Goal: Entertainment & Leisure: Browse casually

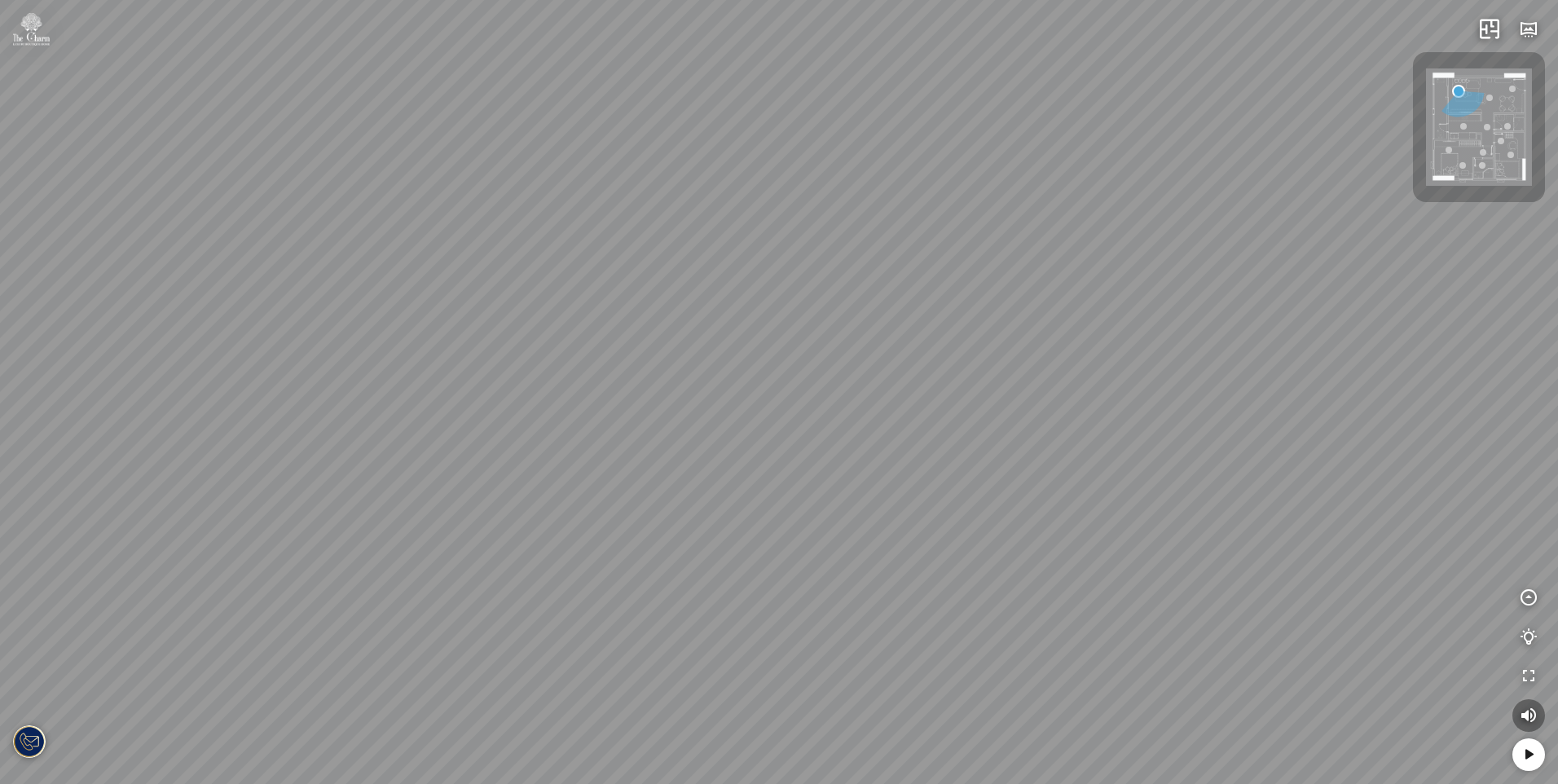
drag, startPoint x: 1021, startPoint y: 430, endPoint x: 717, endPoint y: 482, distance: 308.4
click at [717, 482] on div at bounding box center [779, 392] width 1558 height 784
drag, startPoint x: 753, startPoint y: 503, endPoint x: 756, endPoint y: 549, distance: 46.1
click at [756, 549] on div at bounding box center [779, 392] width 1558 height 784
drag, startPoint x: 762, startPoint y: 501, endPoint x: 1095, endPoint y: 463, distance: 335.2
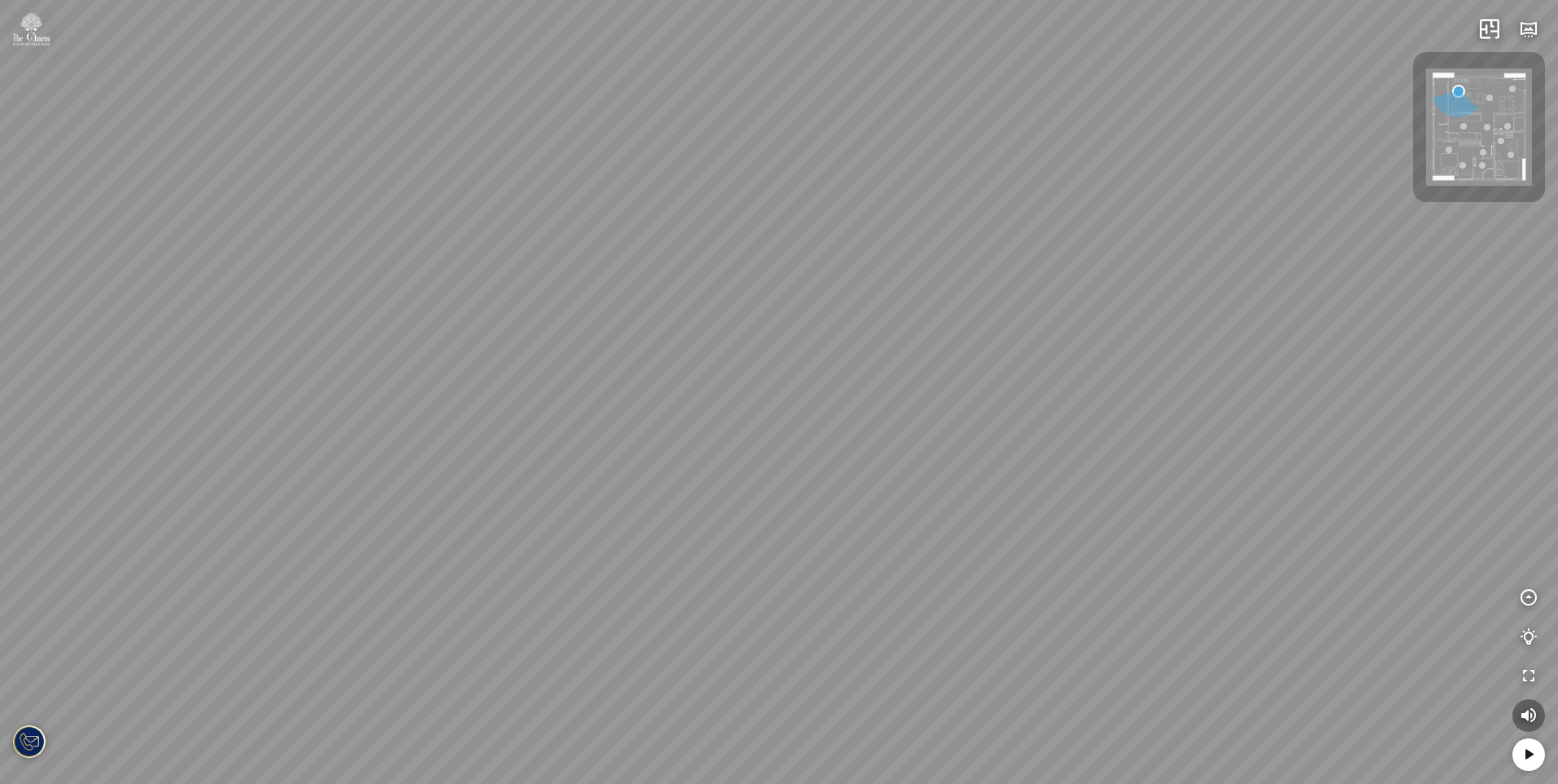
click at [1035, 472] on div at bounding box center [779, 392] width 1558 height 784
drag, startPoint x: 785, startPoint y: 454, endPoint x: 913, endPoint y: 412, distance: 134.7
click at [912, 412] on div at bounding box center [779, 392] width 1558 height 784
drag, startPoint x: 851, startPoint y: 455, endPoint x: 959, endPoint y: 432, distance: 110.4
click at [952, 433] on div at bounding box center [779, 392] width 1558 height 784
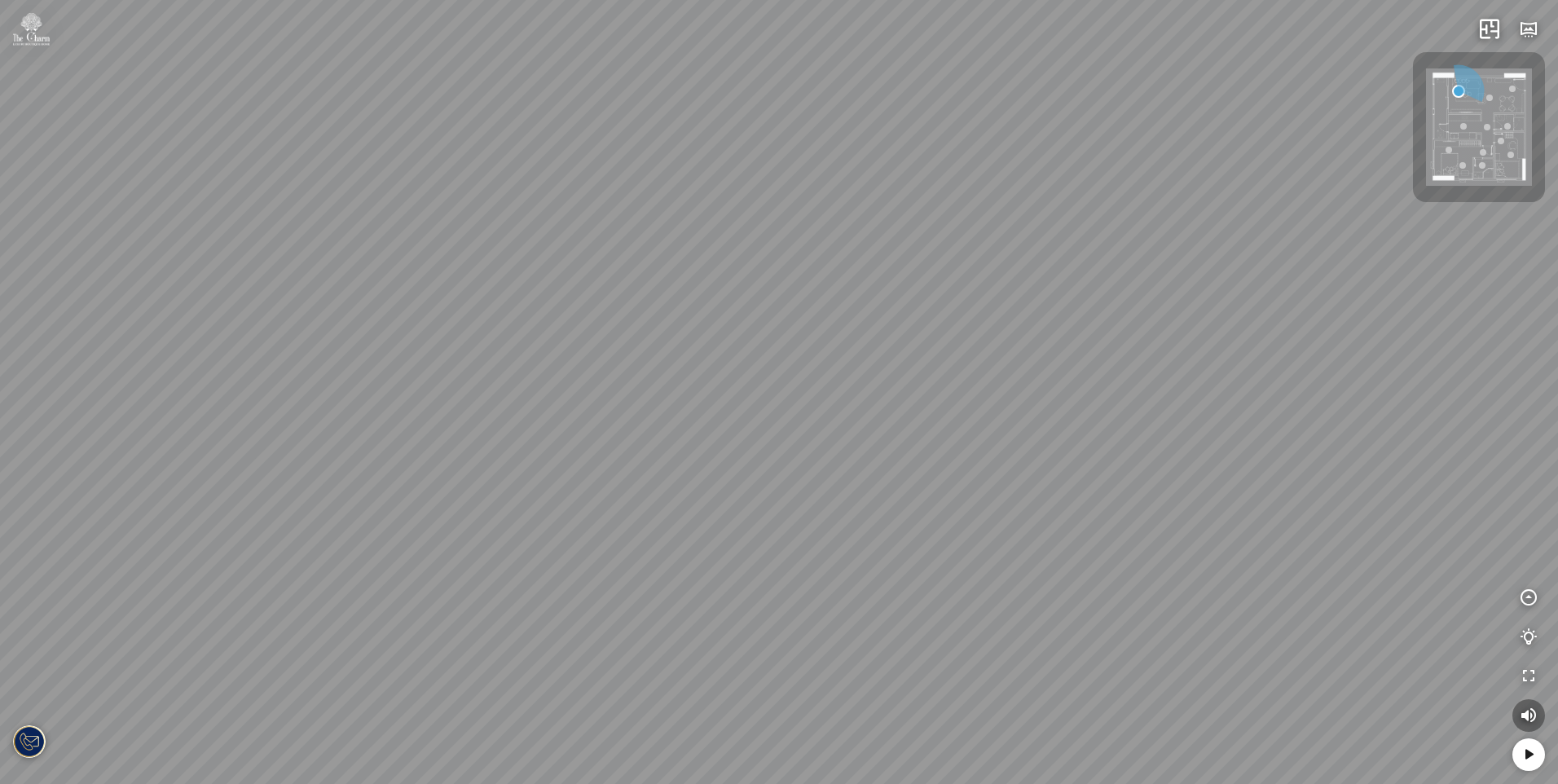
drag, startPoint x: 820, startPoint y: 457, endPoint x: 1133, endPoint y: 418, distance: 315.4
click at [1074, 418] on div at bounding box center [779, 392] width 1558 height 784
drag, startPoint x: 842, startPoint y: 432, endPoint x: 905, endPoint y: 489, distance: 85.0
click at [903, 516] on div at bounding box center [779, 392] width 1558 height 784
drag, startPoint x: 876, startPoint y: 403, endPoint x: 889, endPoint y: 506, distance: 103.8
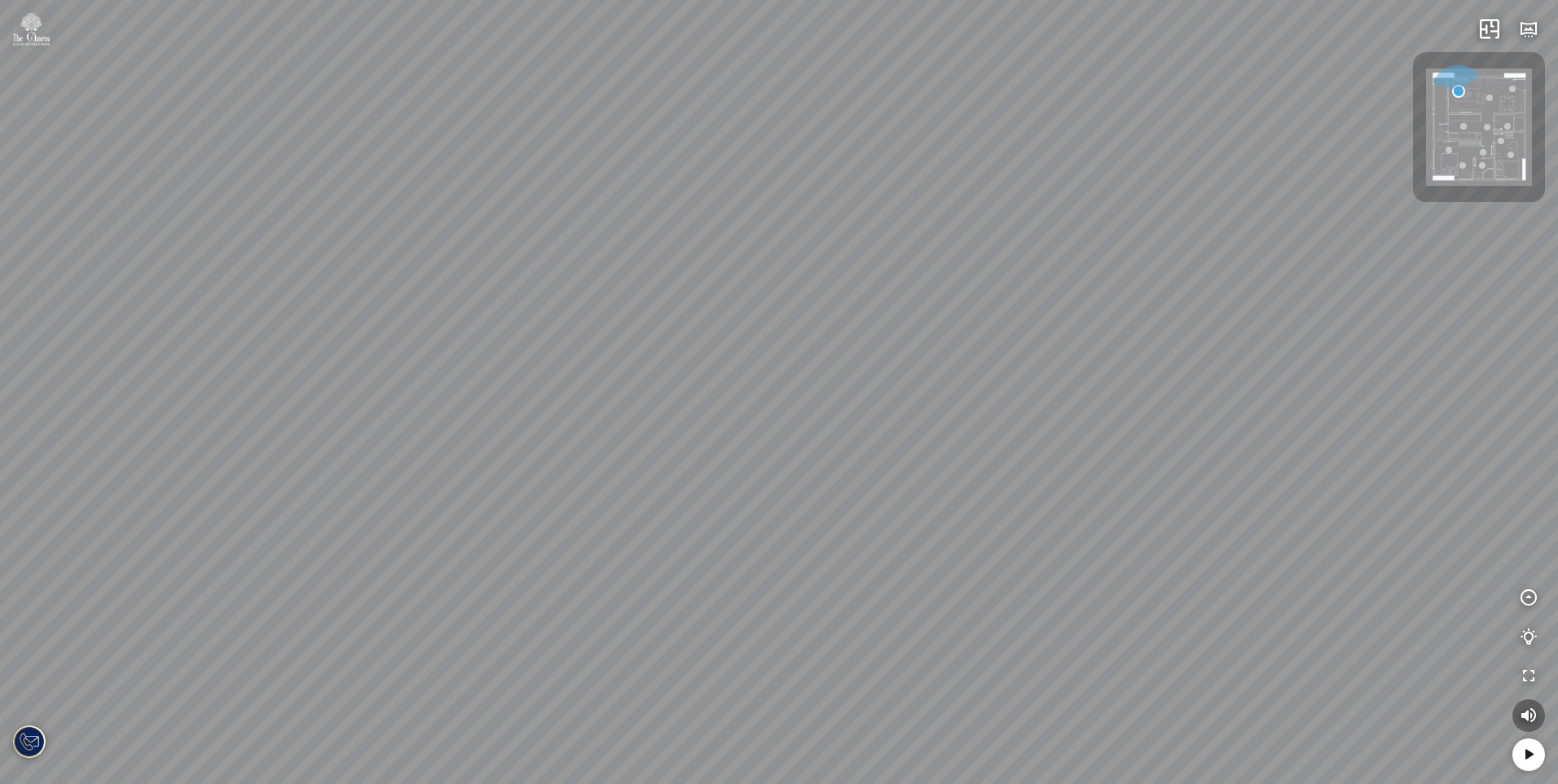
click at [888, 506] on div at bounding box center [779, 392] width 1558 height 784
drag, startPoint x: 787, startPoint y: 457, endPoint x: 1007, endPoint y: 395, distance: 228.6
click at [998, 396] on div at bounding box center [779, 392] width 1558 height 784
drag, startPoint x: 839, startPoint y: 397, endPoint x: 1014, endPoint y: 349, distance: 181.5
click at [1008, 347] on div at bounding box center [779, 392] width 1558 height 784
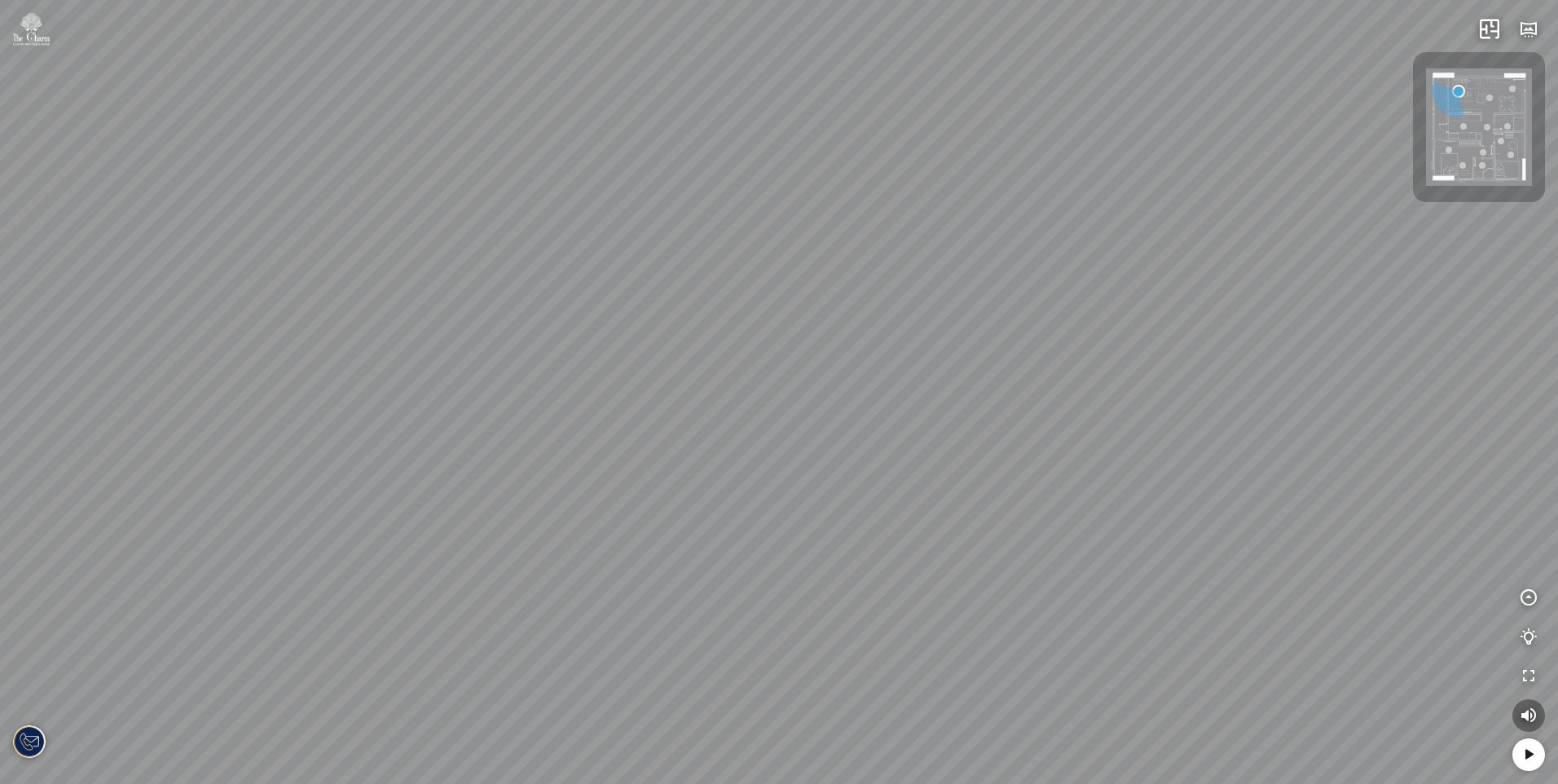
drag, startPoint x: 779, startPoint y: 423, endPoint x: 912, endPoint y: 442, distance: 134.4
click at [995, 423] on div at bounding box center [779, 392] width 1558 height 784
drag, startPoint x: 898, startPoint y: 452, endPoint x: 963, endPoint y: 461, distance: 65.6
click at [963, 461] on div at bounding box center [779, 392] width 1558 height 784
drag, startPoint x: 826, startPoint y: 492, endPoint x: 898, endPoint y: 514, distance: 75.3
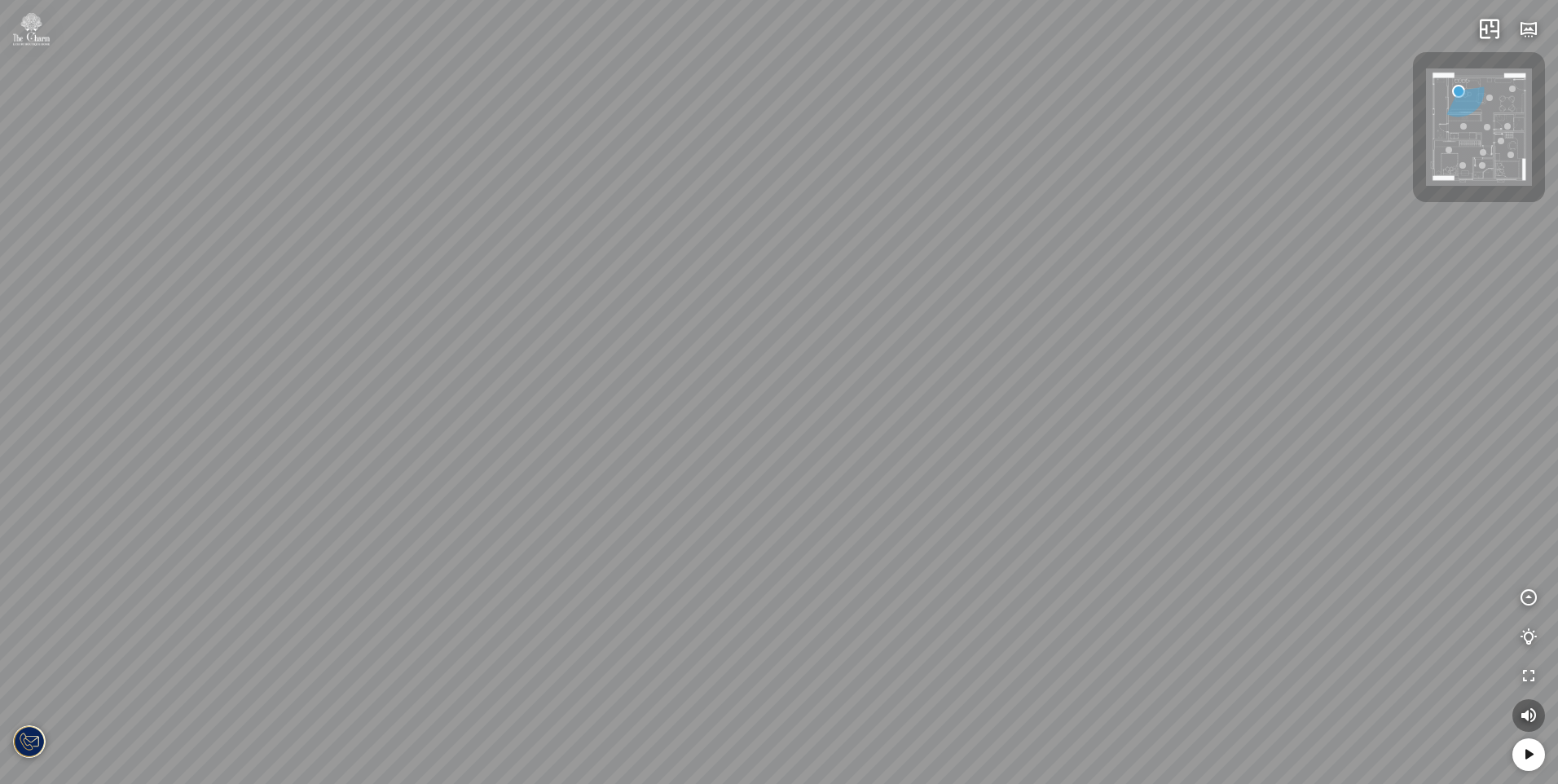
click at [895, 514] on div at bounding box center [779, 392] width 1558 height 784
drag, startPoint x: 886, startPoint y: 496, endPoint x: 901, endPoint y: 501, distance: 15.8
click at [901, 501] on div at bounding box center [779, 392] width 1558 height 784
drag, startPoint x: 908, startPoint y: 458, endPoint x: 914, endPoint y: 434, distance: 24.7
click at [912, 438] on div at bounding box center [779, 392] width 1558 height 784
